Goal: Information Seeking & Learning: Check status

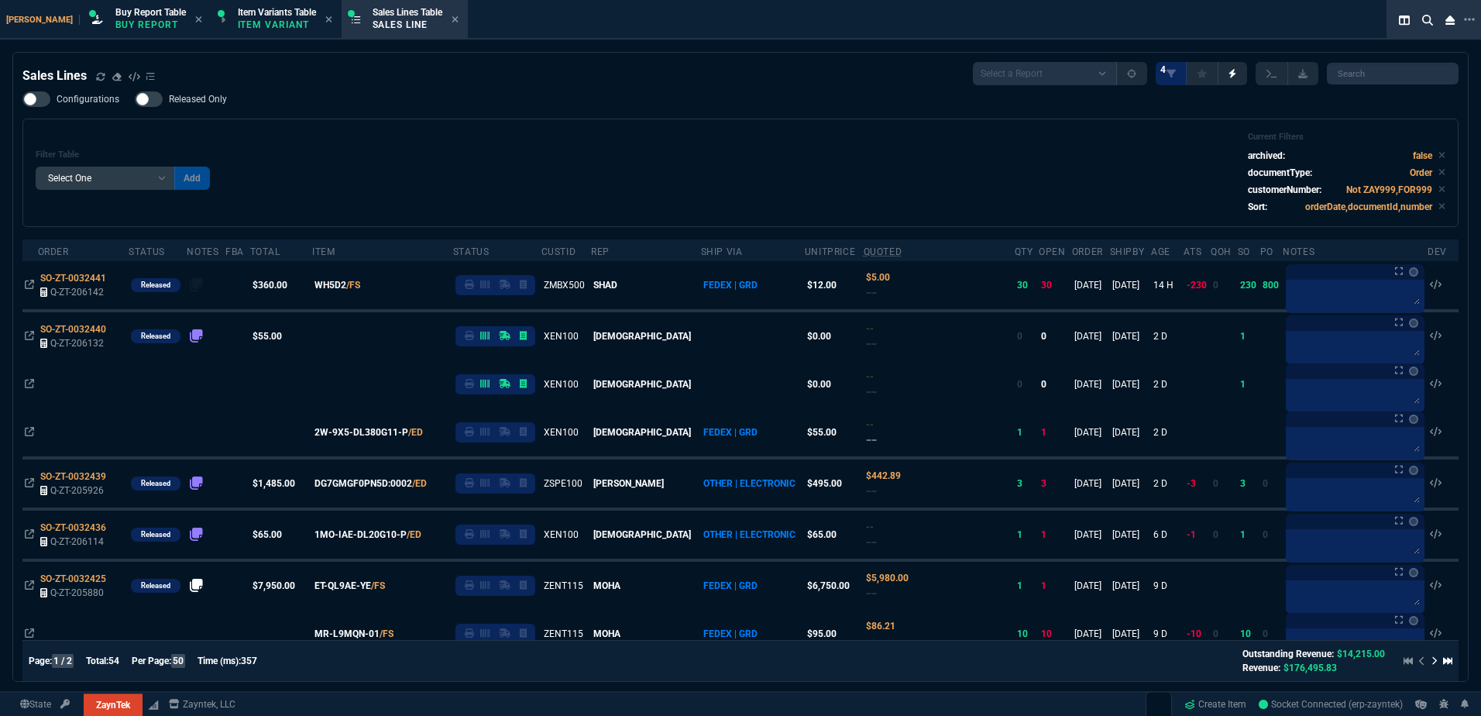
select select "1: BROV"
select select
click at [105, 77] on icon at bounding box center [100, 76] width 9 height 9
click at [518, 81] on div "Sales Lines Select a Report NEW QUERY SonicWall Sale AMZ (MTD) NEW QUERY INS100…" at bounding box center [740, 73] width 1436 height 23
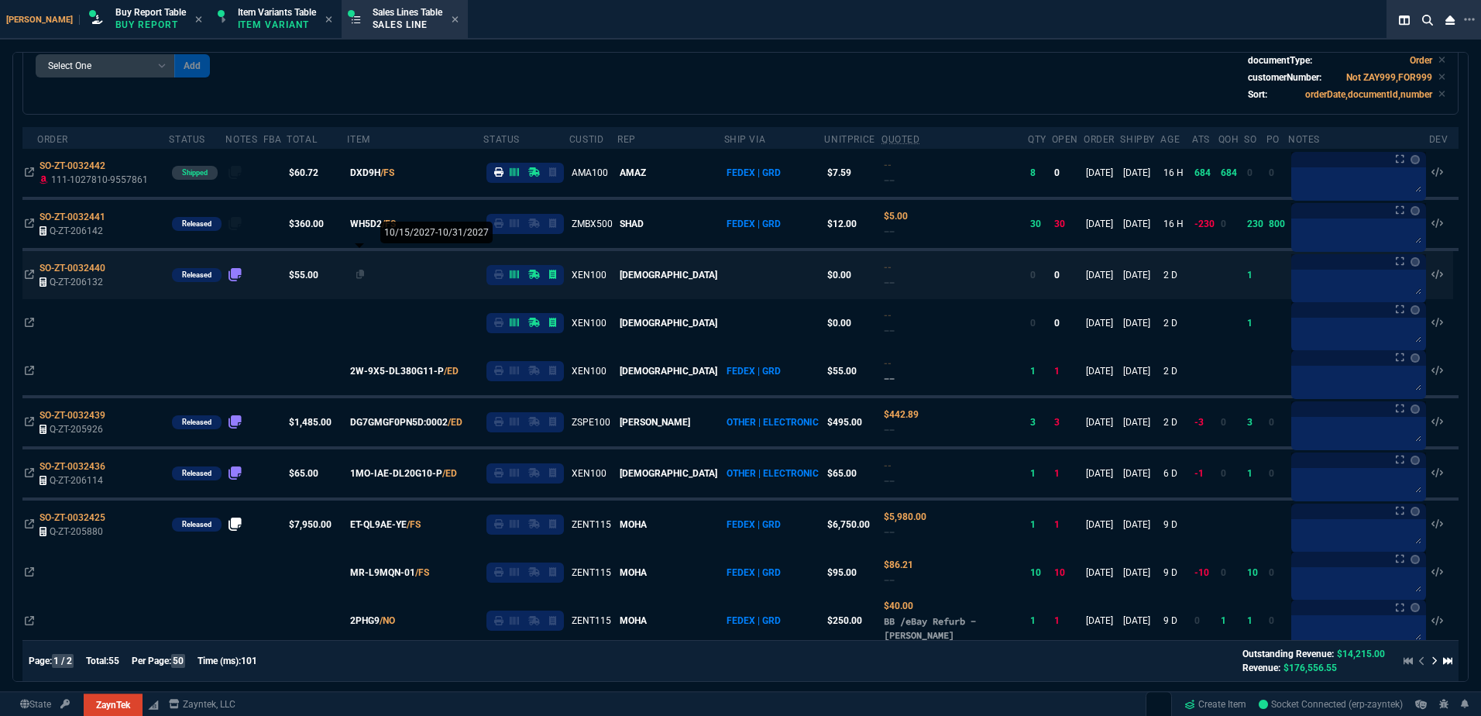
scroll to position [232, 0]
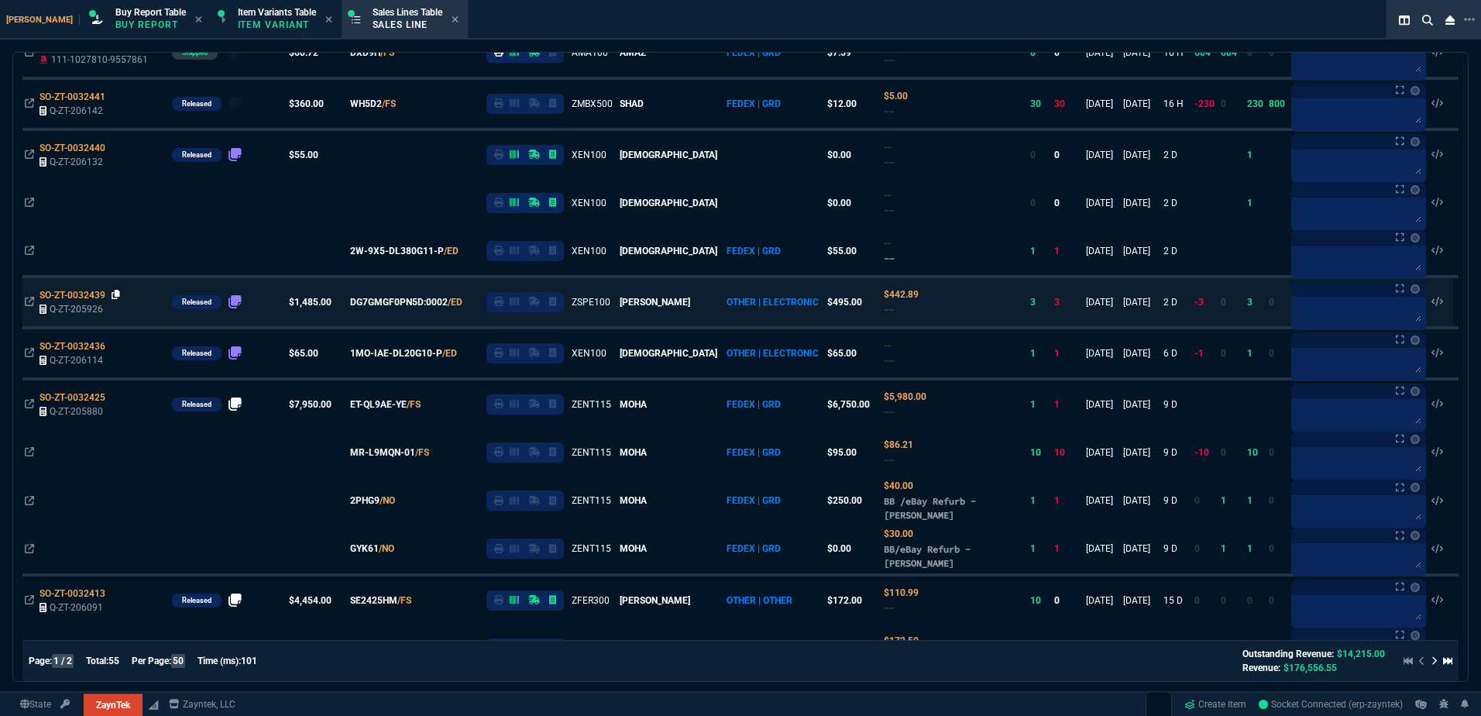
click at [115, 299] on icon at bounding box center [116, 294] width 9 height 9
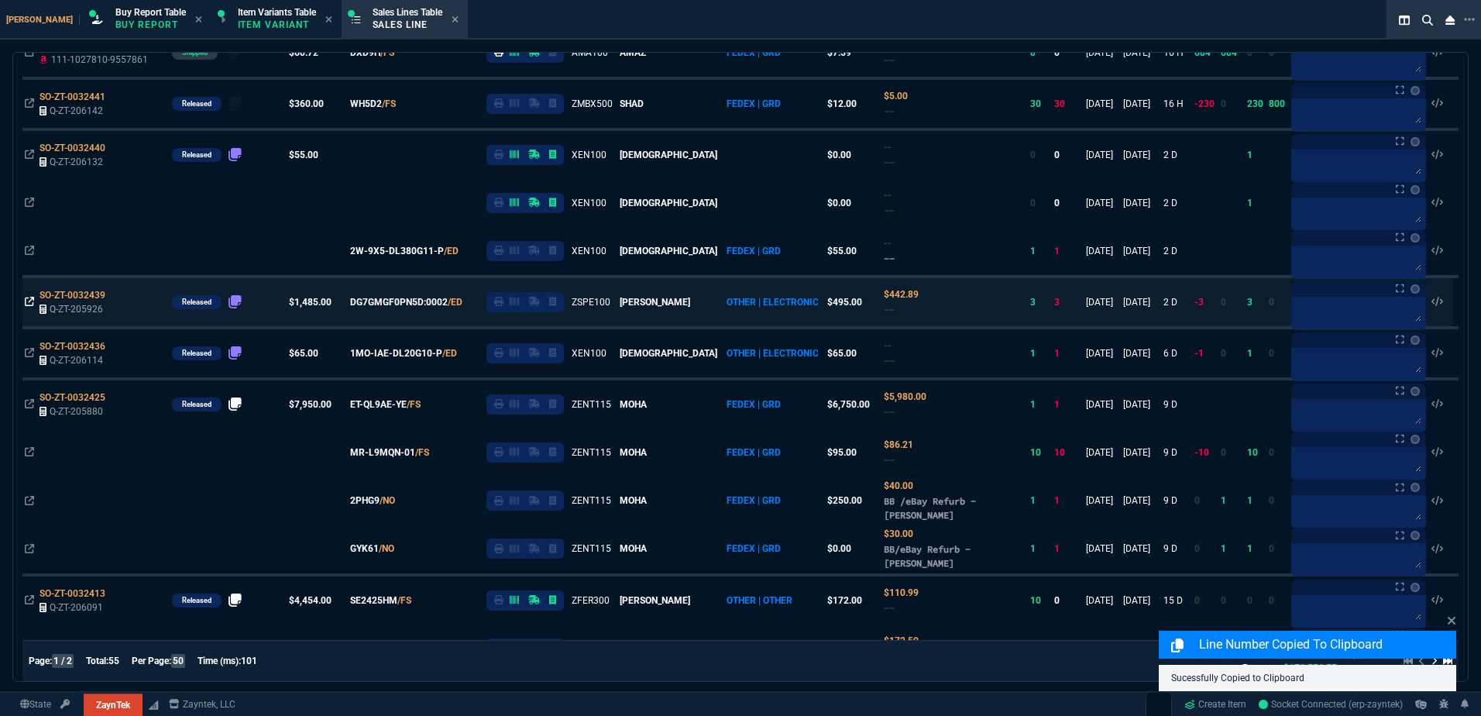
click at [25, 301] on icon at bounding box center [29, 301] width 9 height 9
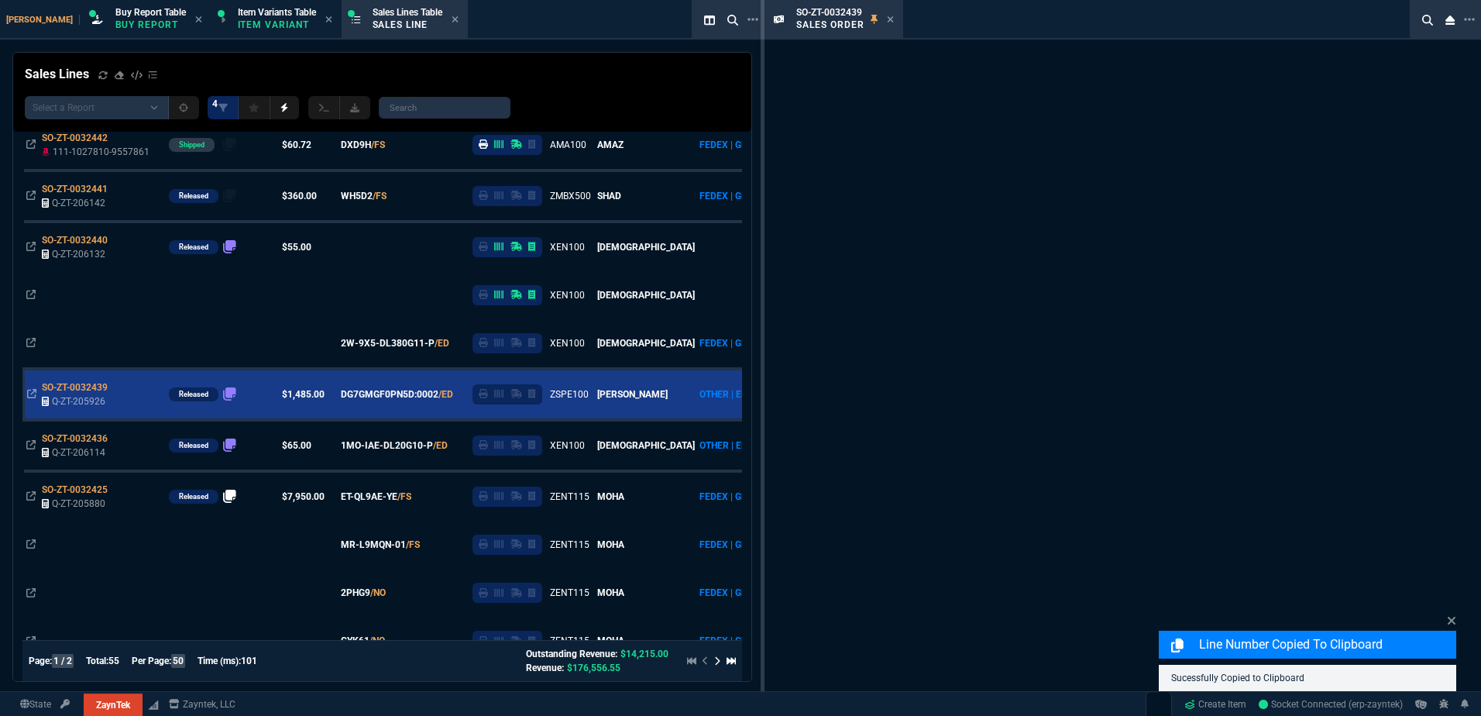
scroll to position [325, 0]
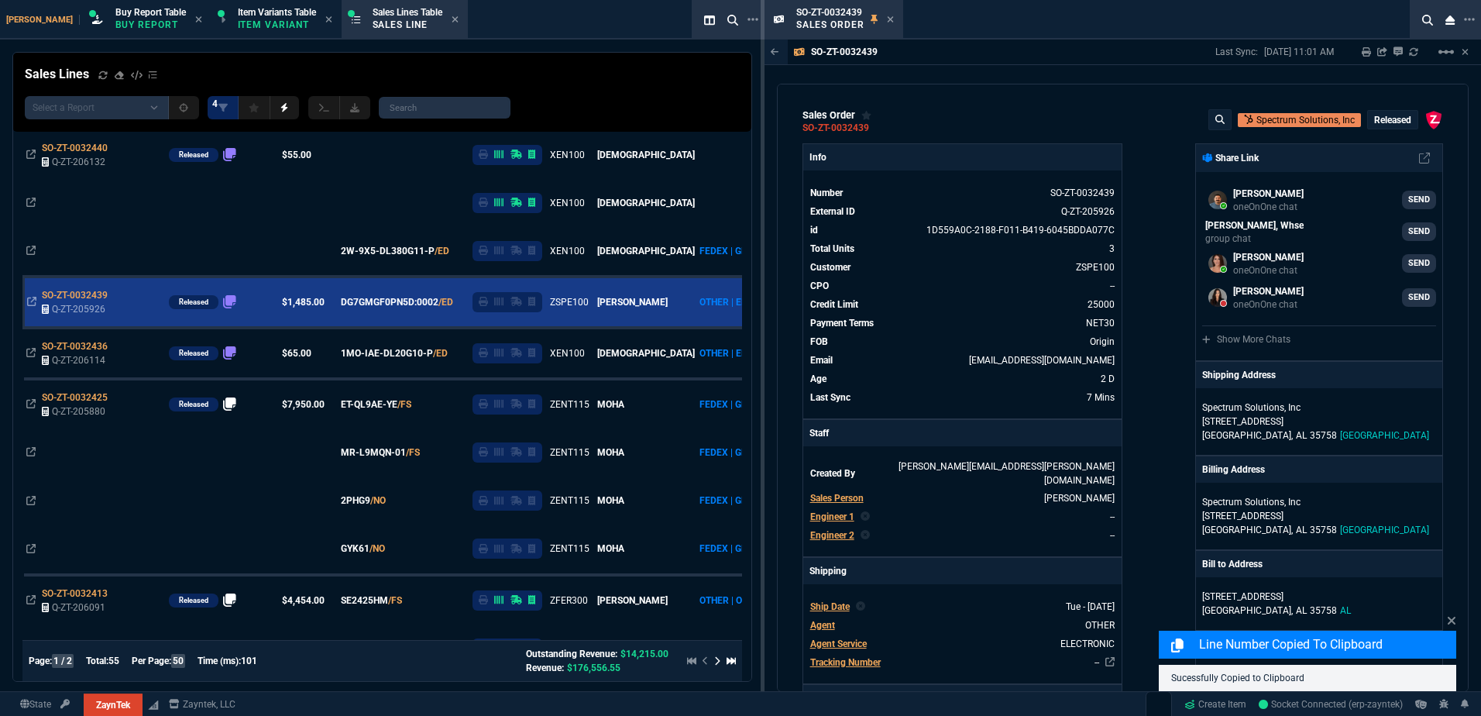
click at [818, 511] on span "Engineer 1" at bounding box center [832, 516] width 44 height 11
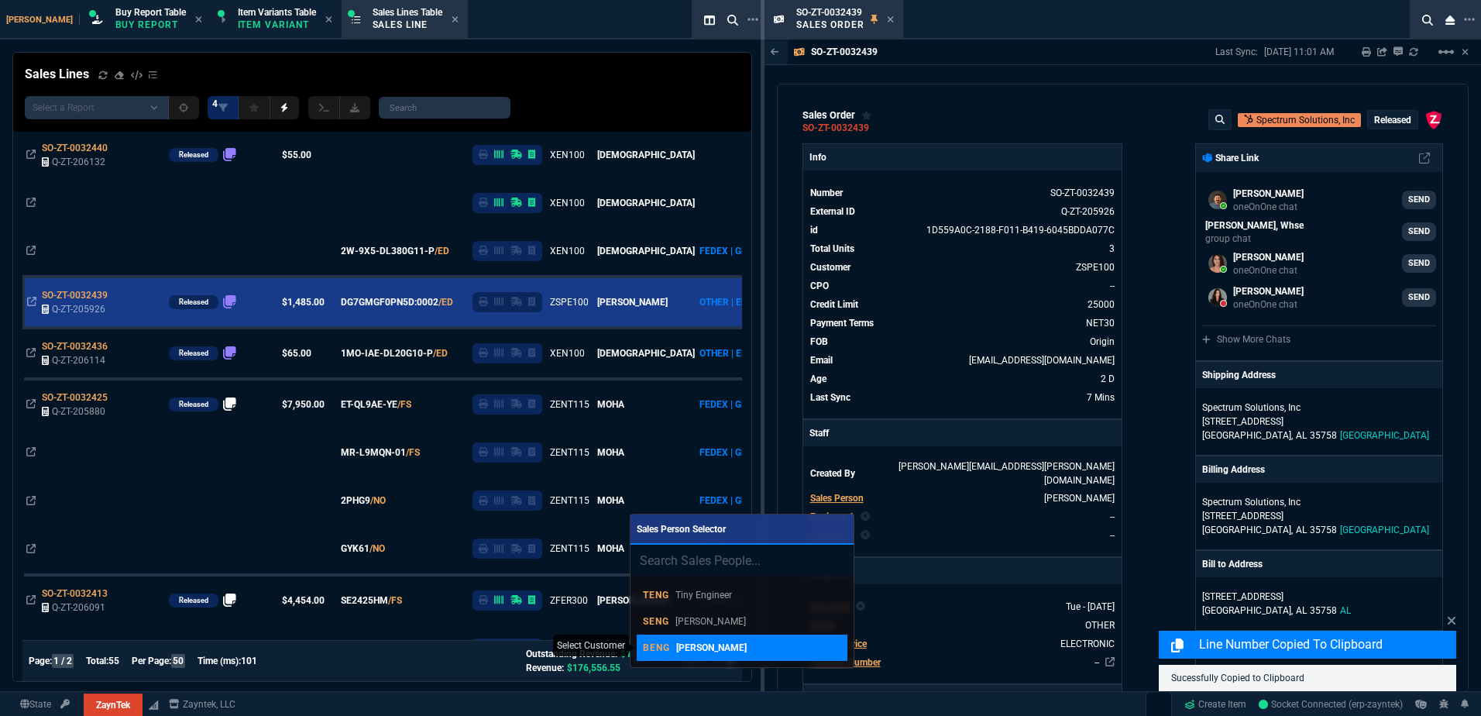
click at [782, 645] on div "BENG [PERSON_NAME]" at bounding box center [742, 648] width 198 height 14
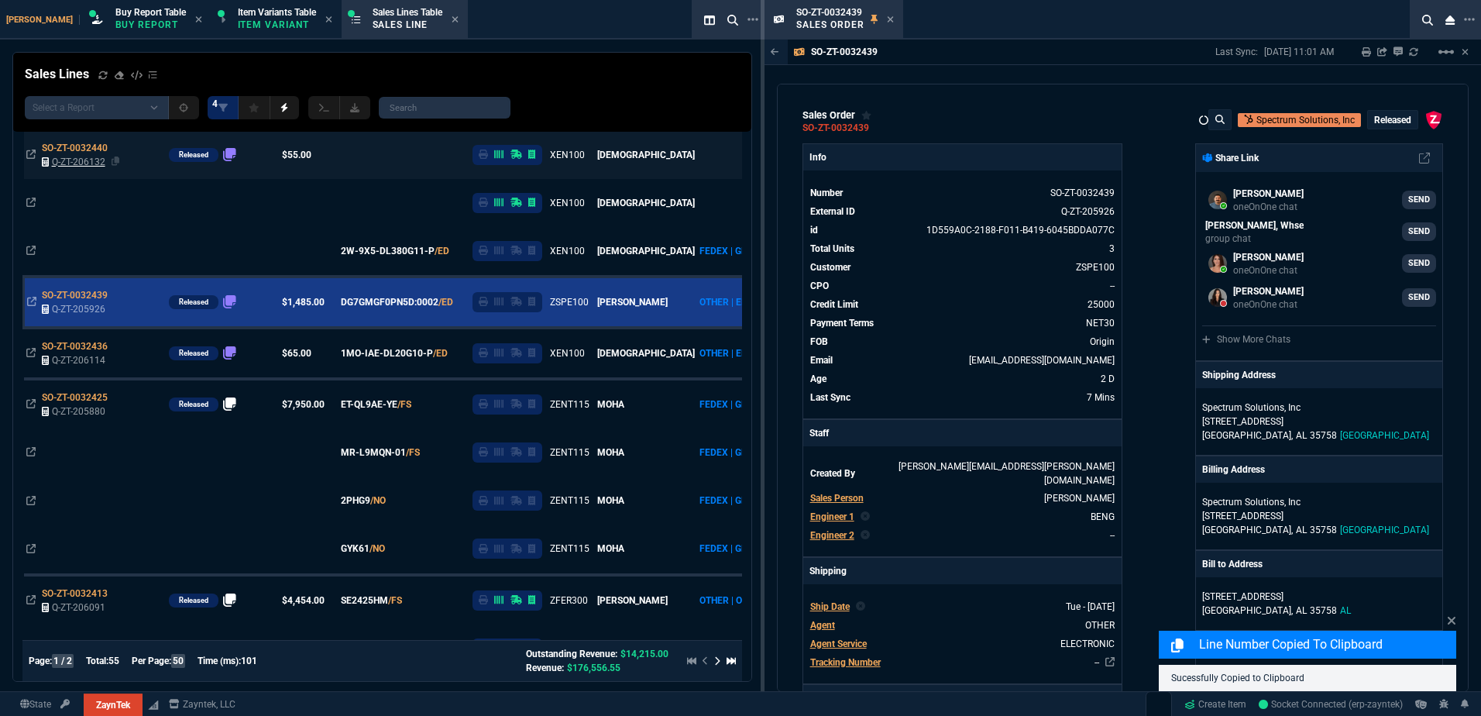
drag, startPoint x: 891, startPoint y: 21, endPoint x: 94, endPoint y: 167, distance: 810.6
click at [890, 20] on icon at bounding box center [890, 19] width 7 height 9
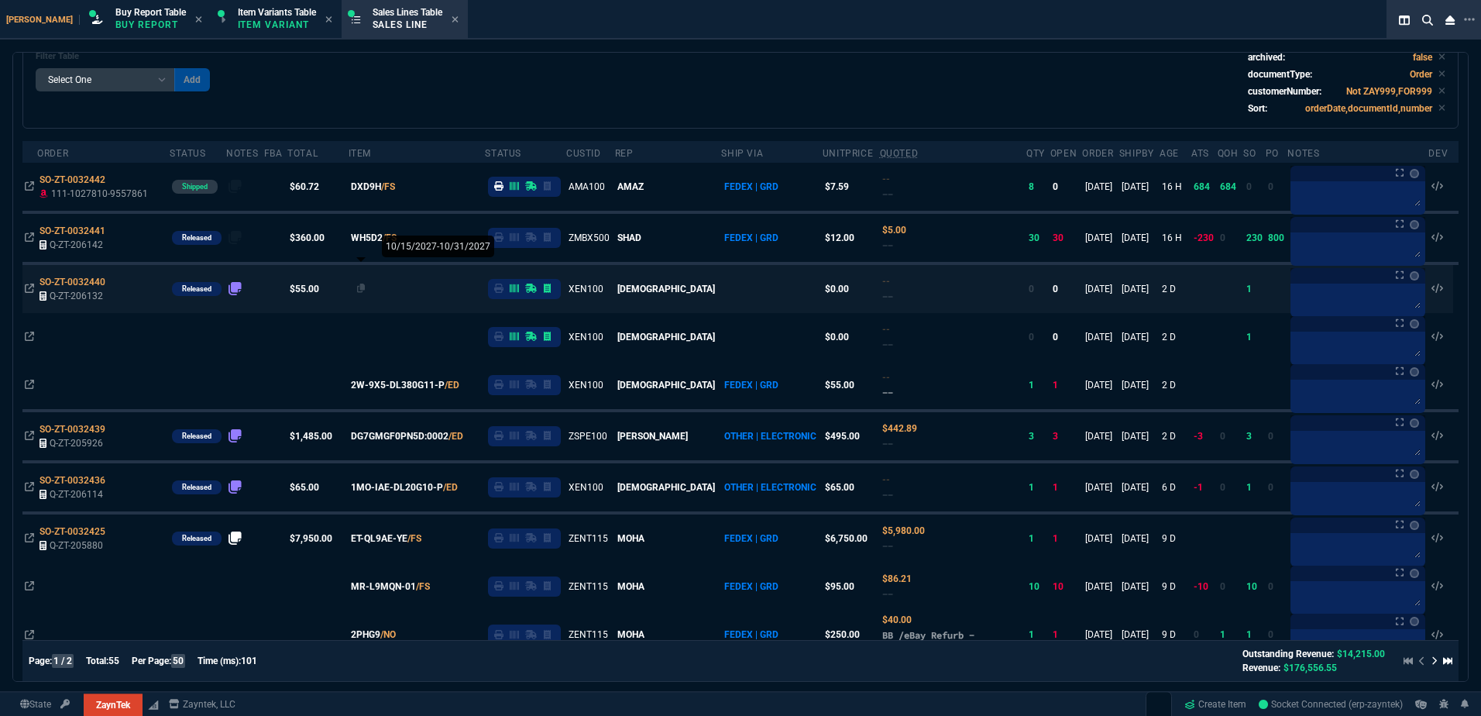
scroll to position [0, 0]
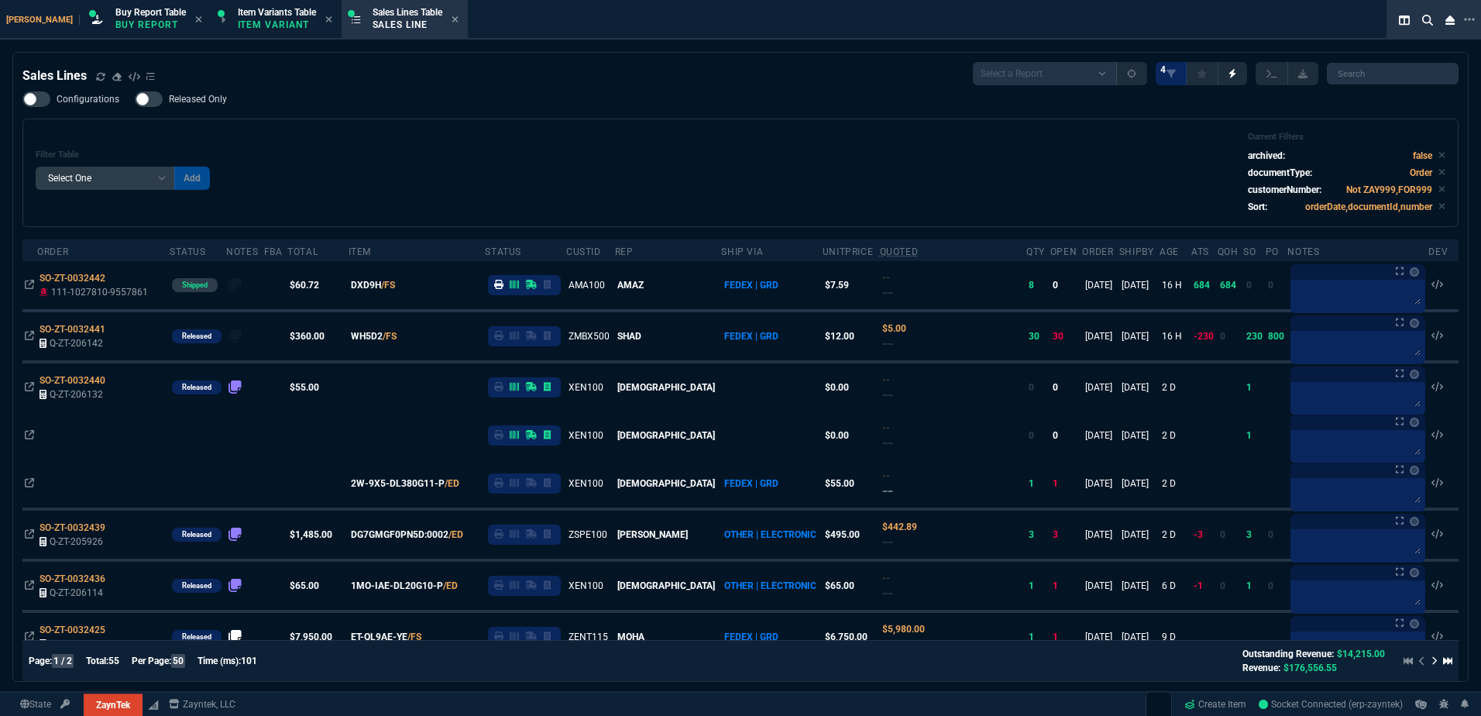
drag, startPoint x: 75, startPoint y: 528, endPoint x: 535, endPoint y: 156, distance: 591.1
click at [75, 528] on span "SO-ZT-0032439" at bounding box center [73, 527] width 66 height 11
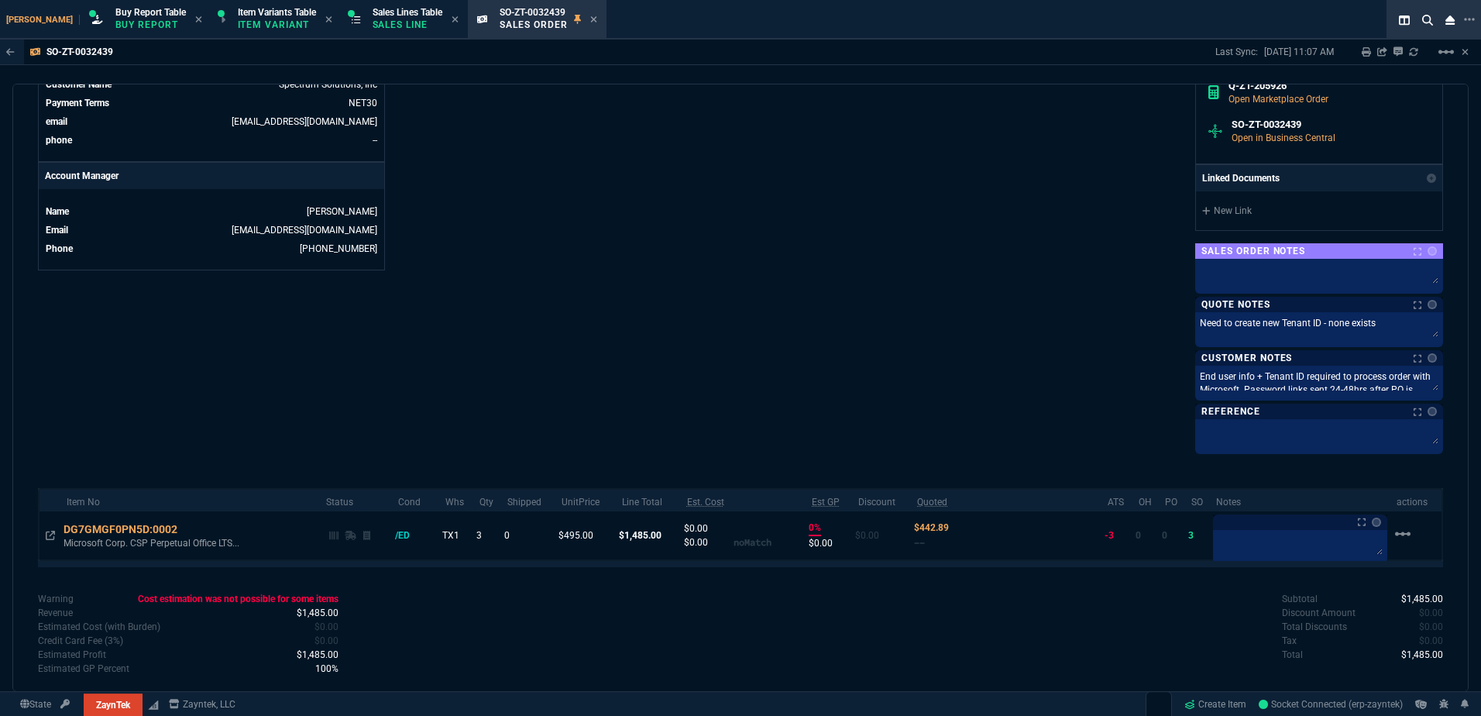
scroll to position [690, 0]
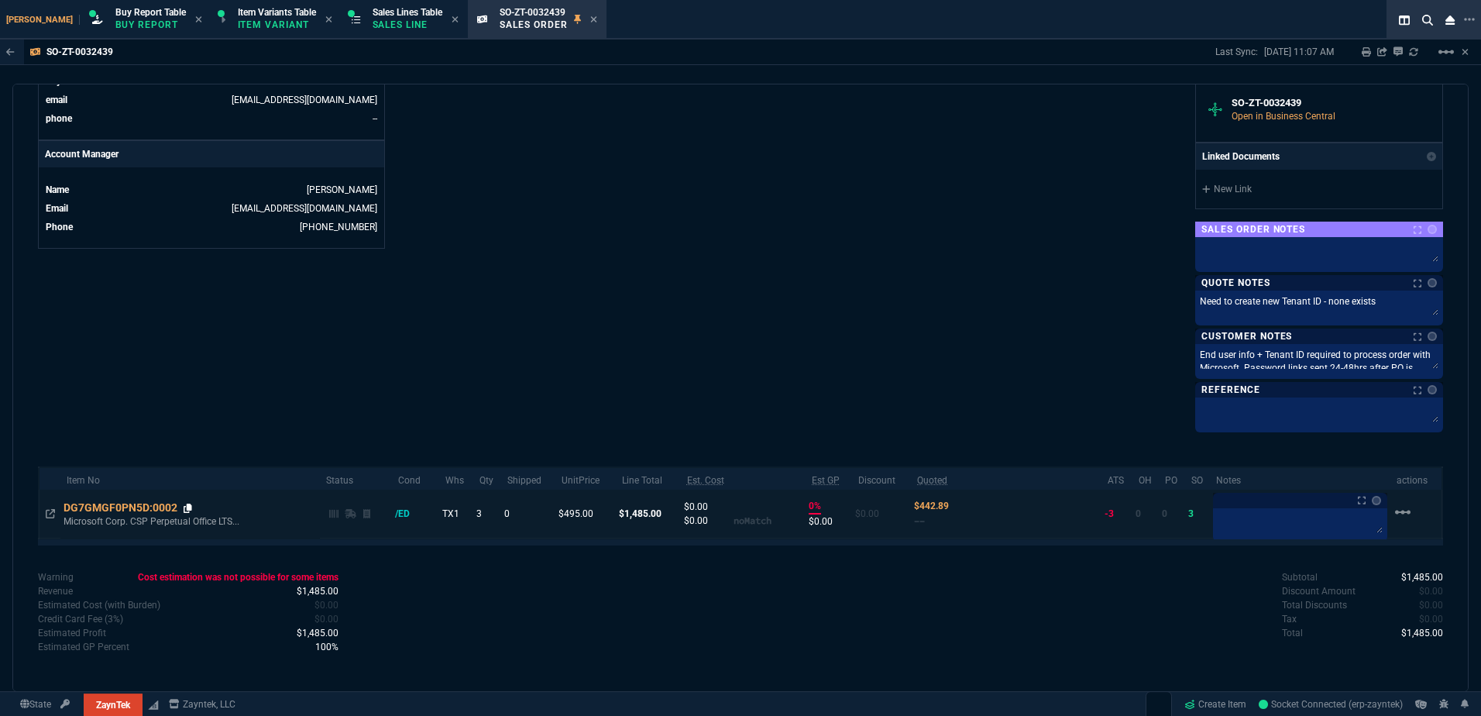
click at [188, 509] on icon at bounding box center [188, 508] width 9 height 9
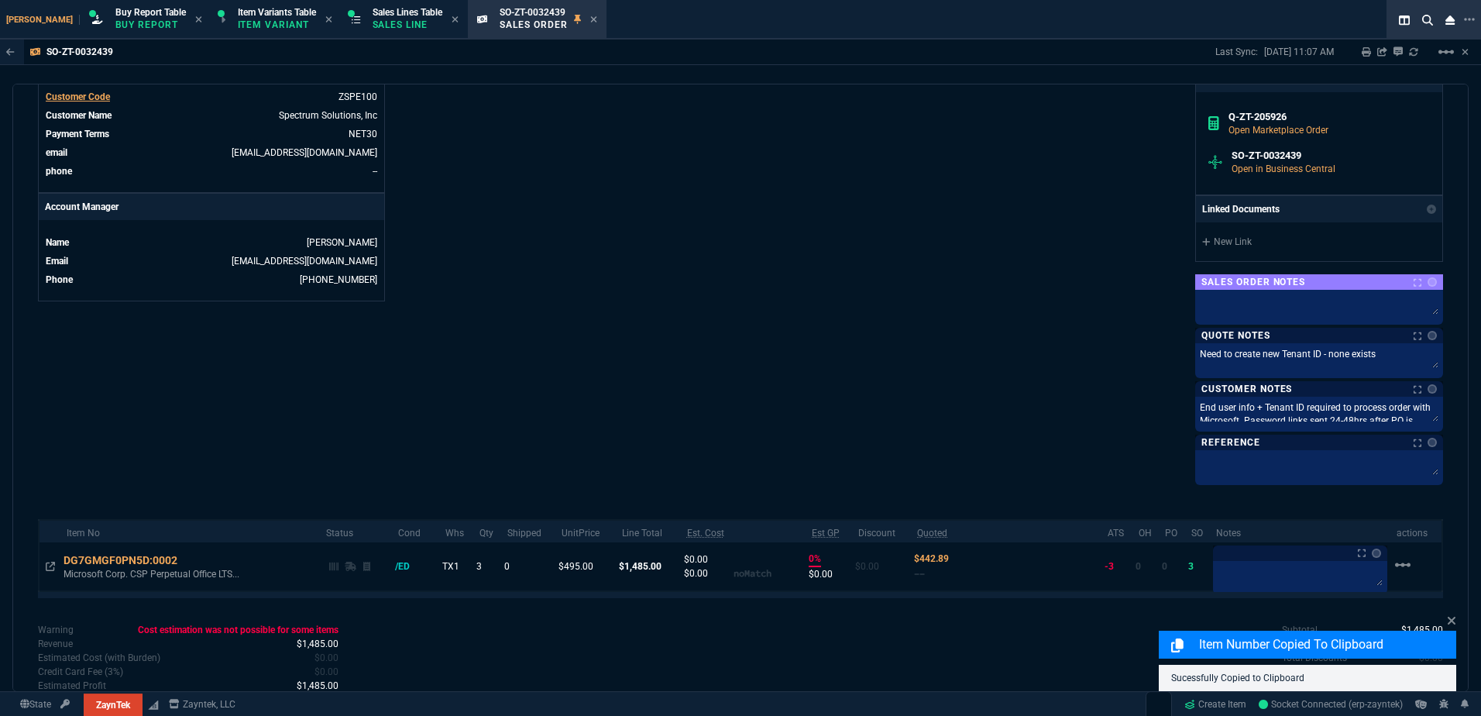
scroll to position [457, 0]
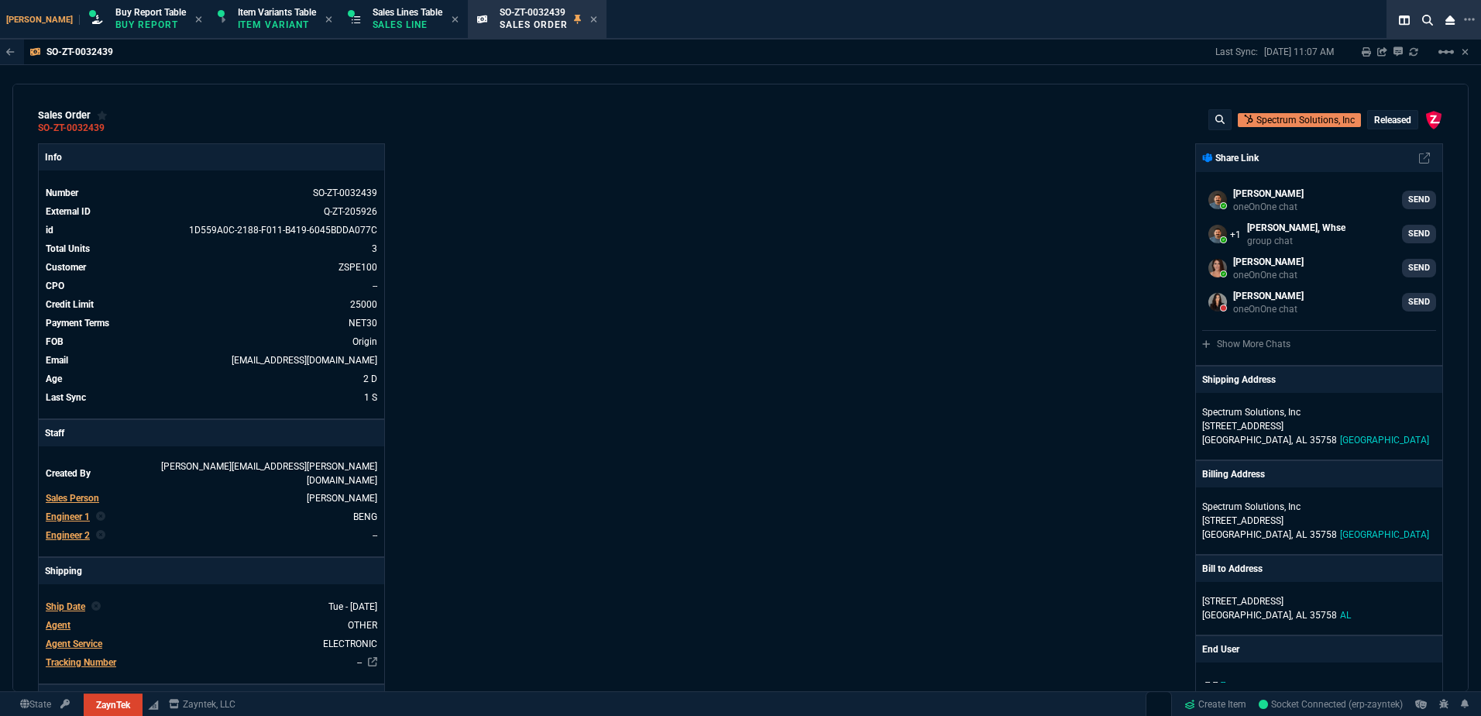
select select "1: BROV"
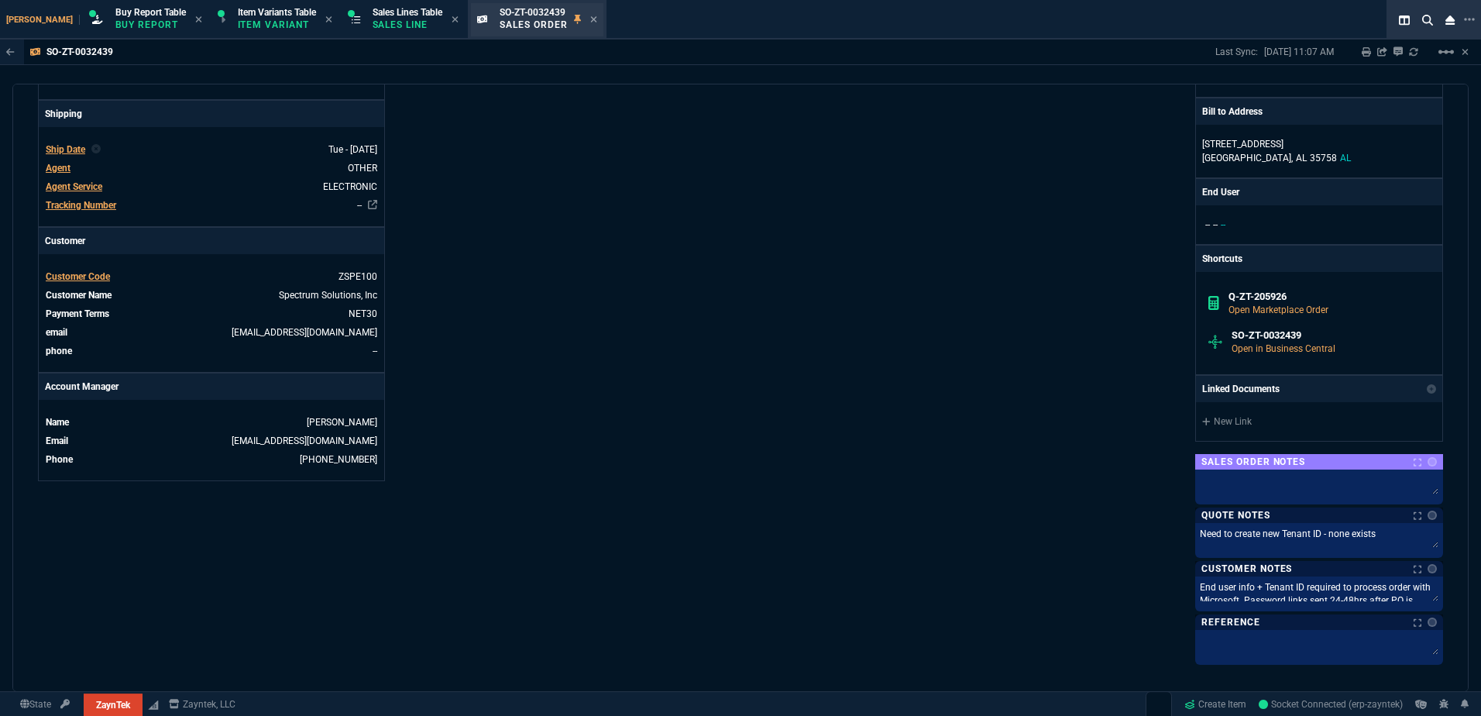
drag, startPoint x: 617, startPoint y: 455, endPoint x: 479, endPoint y: 20, distance: 456.2
click at [619, 448] on div "Info Number SO-ZT-0032439 External ID Q-ZT-205926 id 1D559A0C-2188-F011-B419-60…" at bounding box center [389, 173] width 703 height 975
